Goal: Transaction & Acquisition: Purchase product/service

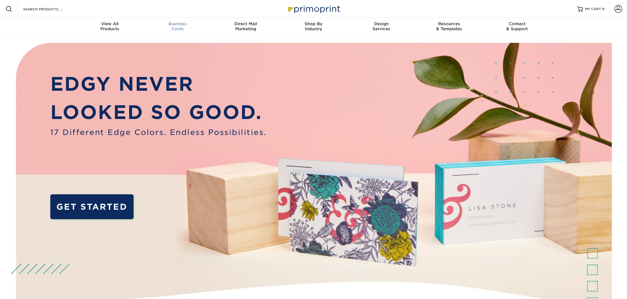
click at [174, 22] on span "Business" at bounding box center [178, 23] width 68 height 5
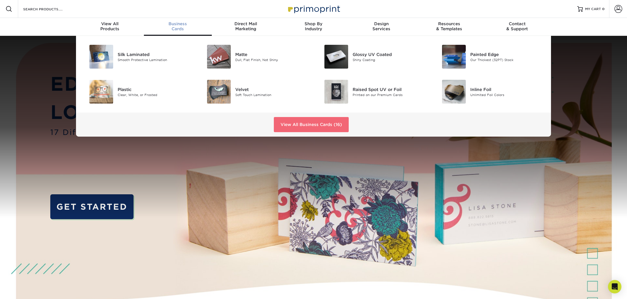
click at [289, 121] on link "View All Business Cards (16)" at bounding box center [311, 124] width 75 height 15
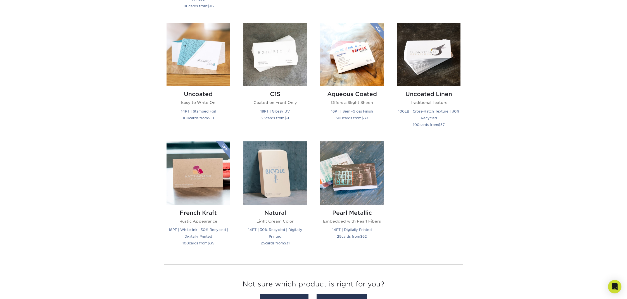
scroll to position [504, 0]
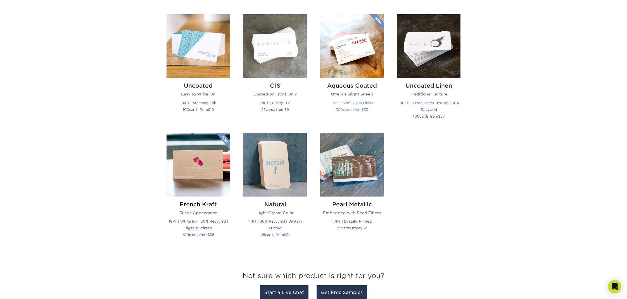
click at [335, 57] on img at bounding box center [351, 45] width 63 height 63
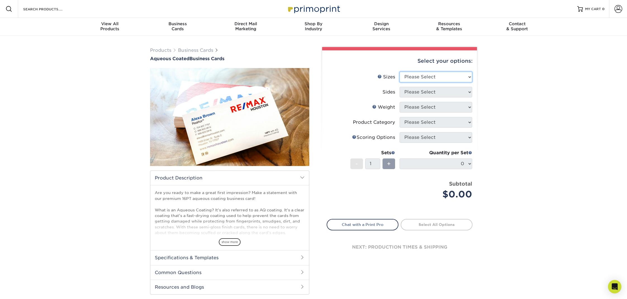
click at [408, 76] on select "Please Select 1.5" x 3.5" - Mini 1.75" x 3.5" - Mini 2" x 3" - Mini 2" x 3.5" -…" at bounding box center [436, 77] width 73 height 11
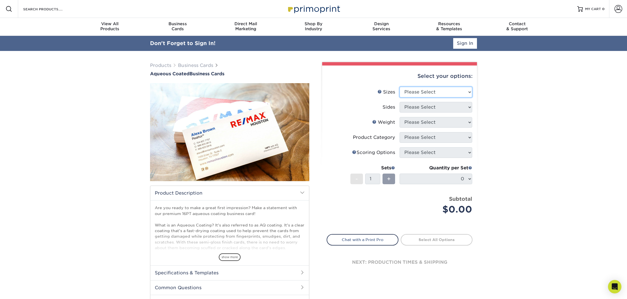
select select "2.50x2.50"
click at [400, 87] on select "Please Select 1.5" x 3.5" - Mini 1.75" x 3.5" - Mini 2" x 3" - Mini 2" x 3.5" -…" at bounding box center [436, 92] width 73 height 11
click at [417, 107] on select "Please Select Print Both Sides Print Front Only" at bounding box center [436, 107] width 73 height 11
select select "13abbda7-1d64-4f25-8bb2-c179b224825d"
click at [400, 102] on select "Please Select Print Both Sides Print Front Only" at bounding box center [436, 107] width 73 height 11
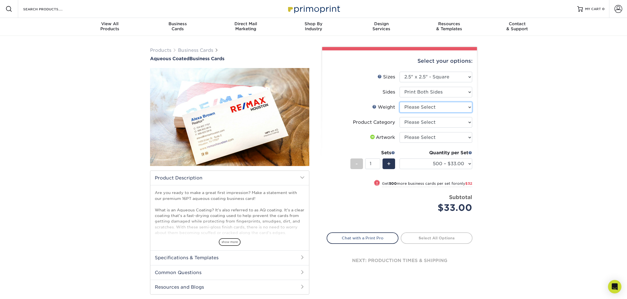
click at [417, 104] on select "Please Select 16PT" at bounding box center [436, 107] width 73 height 11
select select "16PT"
click at [400, 102] on select "Please Select 16PT" at bounding box center [436, 107] width 73 height 11
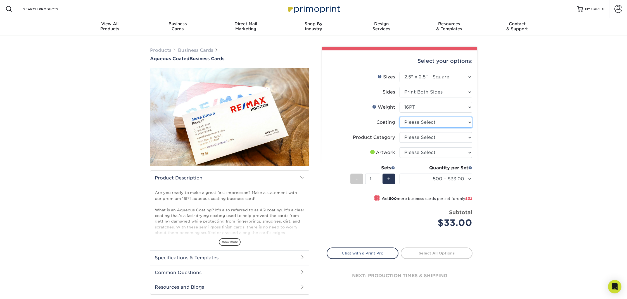
click at [414, 122] on select at bounding box center [436, 122] width 73 height 11
select select "d41dab50-ff65-4f4f-bb17-2afe4d36ae33"
click at [400, 117] on select at bounding box center [436, 122] width 73 height 11
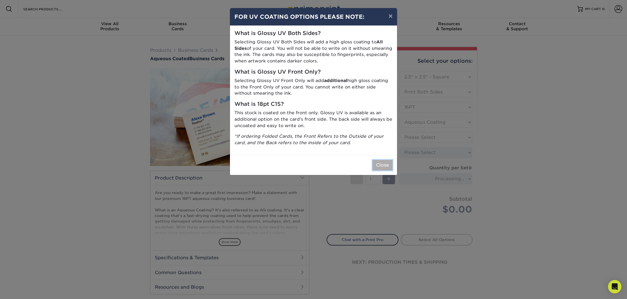
click at [387, 161] on button "Close" at bounding box center [383, 165] width 20 height 11
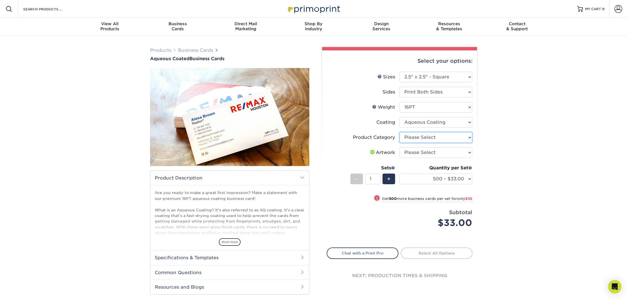
click at [415, 137] on select "Please Select Business Cards" at bounding box center [436, 137] width 73 height 11
select select "3b5148f1-0588-4f88-a218-97bcfdce65c1"
click at [400, 132] on select "Please Select Business Cards" at bounding box center [436, 137] width 73 height 11
click at [413, 152] on select "Please Select I will upload files I need a design - $100" at bounding box center [436, 152] width 73 height 11
select select "upload"
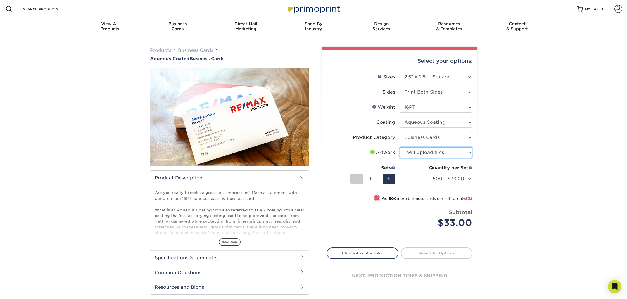
click at [400, 147] on select "Please Select I will upload files I need a design - $100" at bounding box center [436, 152] width 73 height 11
click at [433, 251] on link "Proceed to Shipping" at bounding box center [437, 252] width 72 height 10
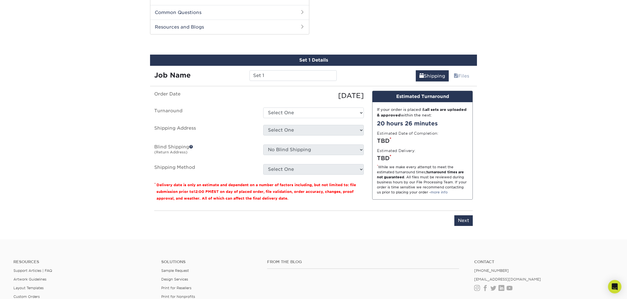
scroll to position [266, 0]
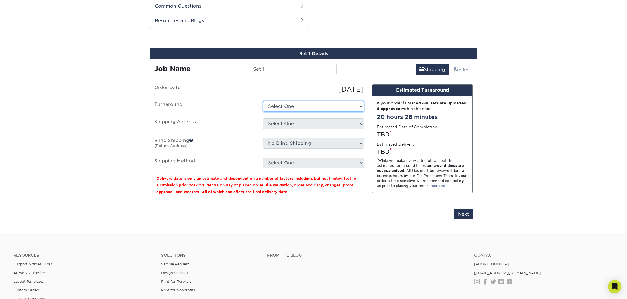
click at [346, 105] on select "Select One 2-4 Business Days 2 Day Next Business Day" at bounding box center [313, 106] width 101 height 11
select select "dbeb80d8-9ce4-4571-ab09-e25767480ce5"
click at [263, 101] on select "Select One 2-4 Business Days 2 Day Next Business Day" at bounding box center [313, 106] width 101 height 11
click at [309, 124] on select "Select One + Add New Address - Login" at bounding box center [313, 123] width 101 height 11
click at [263, 118] on select "Select One + Add New Address - Login" at bounding box center [313, 123] width 101 height 11
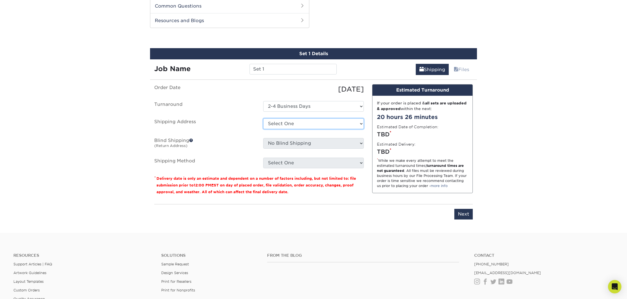
click at [301, 125] on select "Select One + Add New Address - Login" at bounding box center [313, 123] width 101 height 11
click at [263, 129] on select "Select One + Add New Address - Login" at bounding box center [313, 123] width 101 height 11
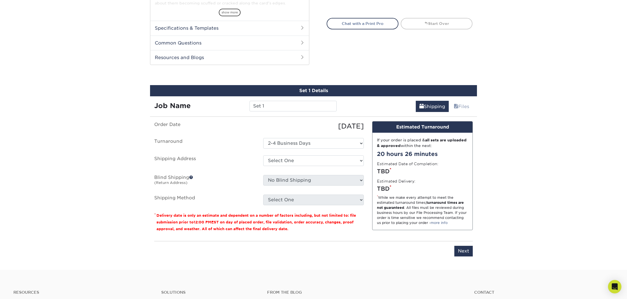
scroll to position [237, 0]
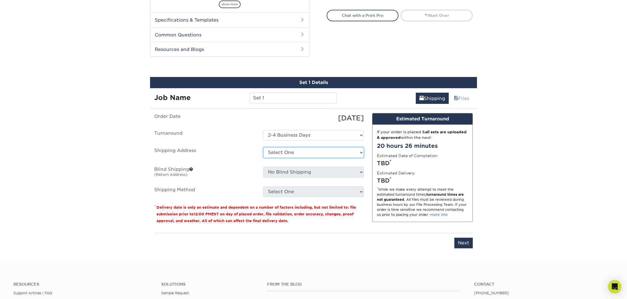
click at [321, 150] on select "Select One + Add New Address - Login" at bounding box center [313, 152] width 101 height 11
click at [263, 147] on select "Select One + Add New Address - Login" at bounding box center [313, 152] width 101 height 11
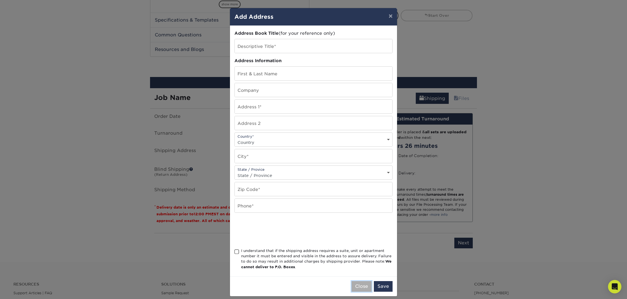
click at [360, 286] on button "Close" at bounding box center [362, 286] width 20 height 11
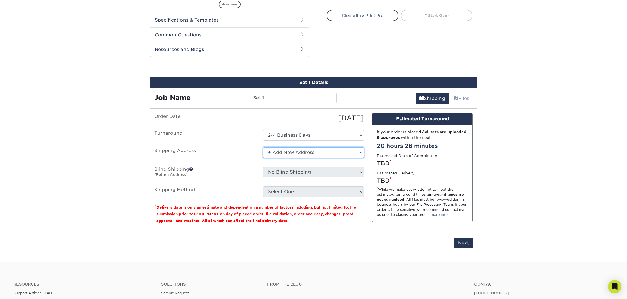
click at [292, 151] on select "Select One + Add New Address - Login" at bounding box center [313, 152] width 101 height 11
click at [263, 158] on select "Select One + Add New Address - Login" at bounding box center [313, 152] width 101 height 11
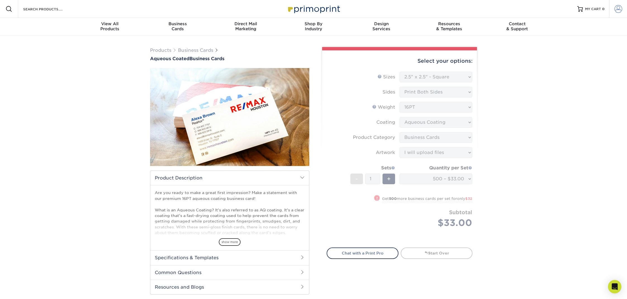
click at [619, 14] on link "Account" at bounding box center [618, 9] width 18 height 18
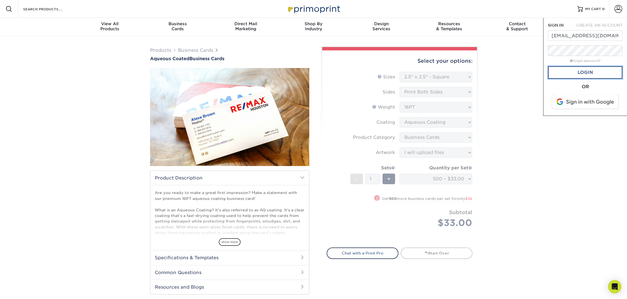
click at [580, 72] on link "Login" at bounding box center [585, 72] width 75 height 13
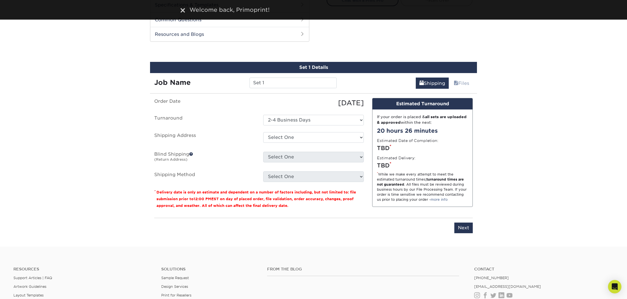
scroll to position [253, 0]
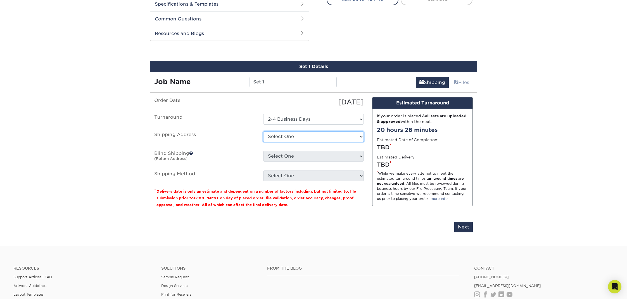
click at [323, 134] on select "Select One [STREET_ADDRESS][GEOGRAPHIC_DATA][STREET_ADDRESS][US_STATE] + Add Ne…" at bounding box center [313, 136] width 101 height 11
select select "147330"
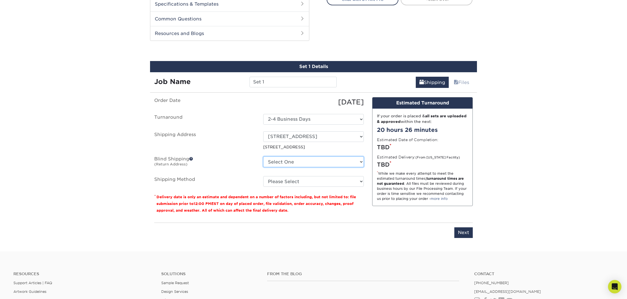
click at [295, 162] on select "Select One [STREET_ADDRESS][GEOGRAPHIC_DATA][STREET_ADDRESS][US_STATE] + Add Ne…" at bounding box center [313, 161] width 101 height 11
select select "147330"
click at [263, 156] on select "Select One [STREET_ADDRESS][GEOGRAPHIC_DATA][STREET_ADDRESS][US_STATE] + Add Ne…" at bounding box center [313, 161] width 101 height 11
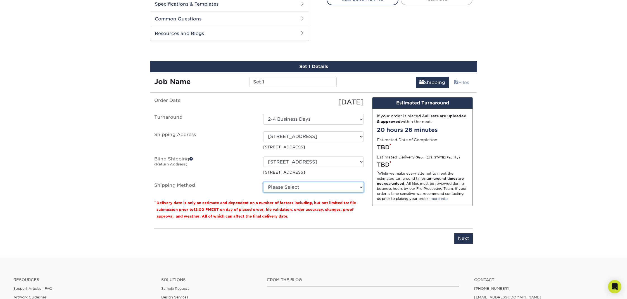
click at [291, 184] on select "Please Select Ground Shipping (+$8.96) 3 Day Shipping Service (+$20.04) 2 Day A…" at bounding box center [313, 187] width 101 height 11
select select "03"
click at [263, 182] on select "Please Select Ground Shipping (+$8.96) 3 Day Shipping Service (+$20.04) 2 Day A…" at bounding box center [313, 187] width 101 height 11
click at [471, 238] on input "Next" at bounding box center [464, 238] width 18 height 11
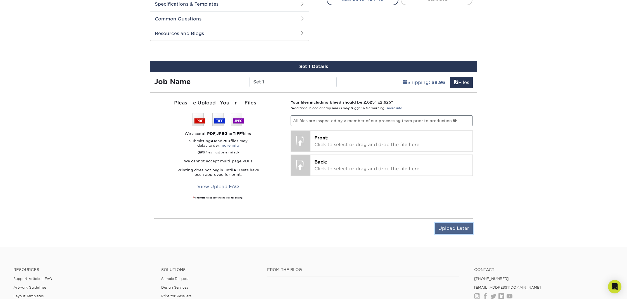
click at [449, 224] on input "Upload Later" at bounding box center [454, 228] width 38 height 11
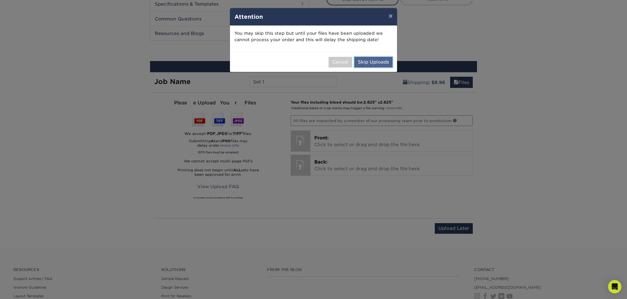
click at [375, 58] on button "Skip Uploads" at bounding box center [373, 62] width 38 height 11
